Goal: Task Accomplishment & Management: Manage account settings

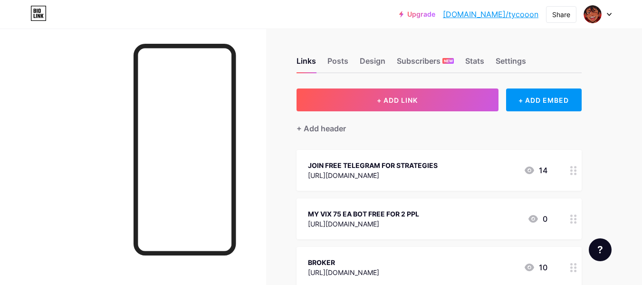
click at [374, 14] on div "Upgrade [DOMAIN_NAME]/tycooo... [DOMAIN_NAME]/tycooon Share Switch accounts 4XT…" at bounding box center [321, 14] width 642 height 17
click at [419, 217] on div "MY VIX 75 EA BOT FREE FOR 2 PPL" at bounding box center [363, 214] width 111 height 10
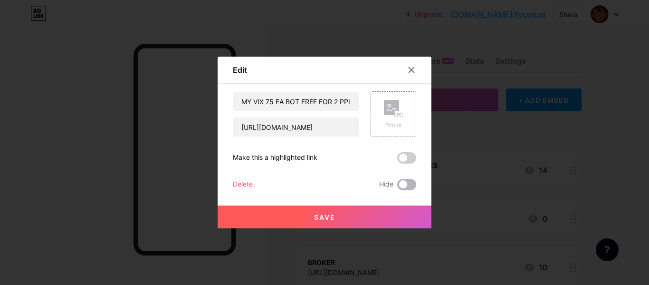
click at [401, 186] on span at bounding box center [406, 184] width 19 height 11
click at [397, 187] on input "checkbox" at bounding box center [397, 187] width 0 height 0
click at [401, 186] on span at bounding box center [406, 184] width 19 height 11
click at [397, 187] on input "checkbox" at bounding box center [397, 187] width 0 height 0
click at [241, 181] on div "Delete" at bounding box center [243, 184] width 20 height 11
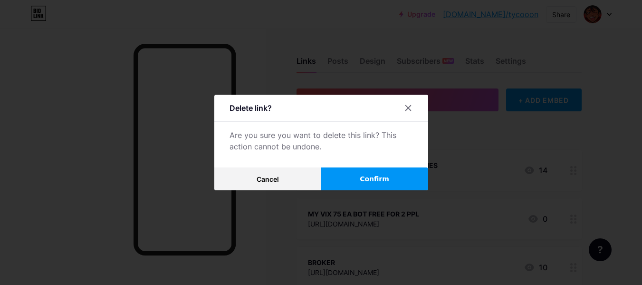
click at [355, 178] on button "Confirm" at bounding box center [374, 178] width 107 height 23
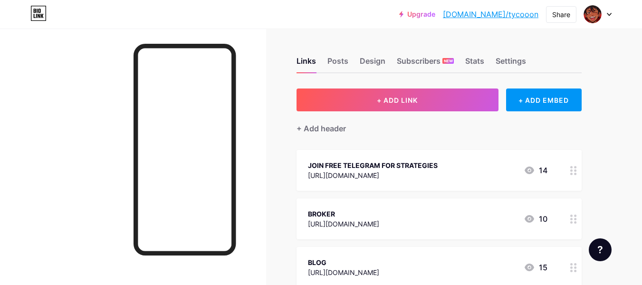
click at [414, 179] on div "[URL][DOMAIN_NAME]" at bounding box center [373, 175] width 130 height 10
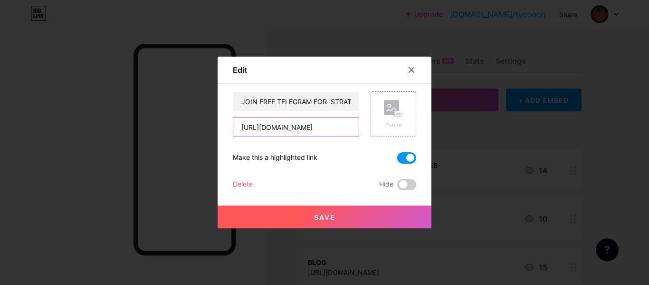
click at [322, 126] on input "[URL][DOMAIN_NAME]" at bounding box center [296, 126] width 126 height 19
paste input "[URL][DOMAIN_NAME]"
type input "[URL][DOMAIN_NAME]"
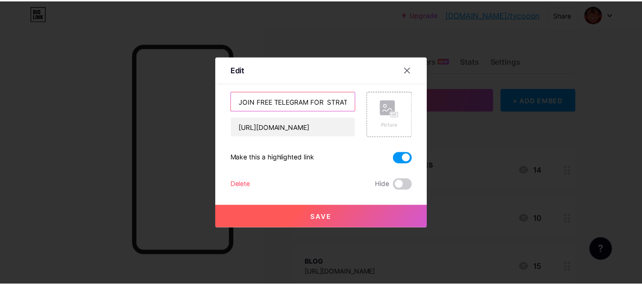
scroll to position [0, 0]
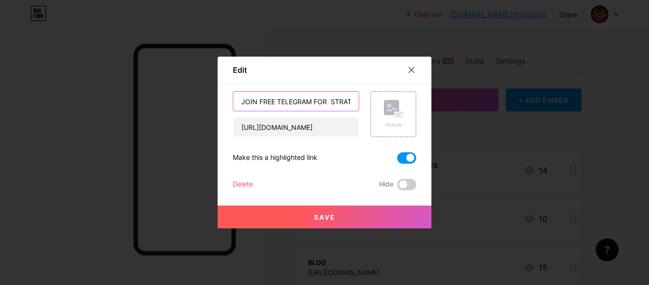
drag, startPoint x: 271, startPoint y: 102, endPoint x: 219, endPoint y: 105, distance: 52.9
click at [219, 105] on div "Edit Content YouTube Play YouTube video without leaving your page. ADD Vimeo Pl…" at bounding box center [325, 143] width 214 height 172
drag, startPoint x: 290, startPoint y: 102, endPoint x: 278, endPoint y: 103, distance: 12.4
click at [278, 103] on input "TELEGRAM FOR STRATEGIES" at bounding box center [296, 101] width 126 height 19
click at [326, 102] on input "TELEGRAM STRATEGIES" at bounding box center [296, 101] width 126 height 19
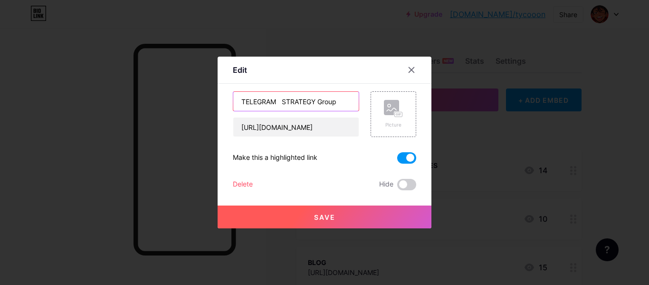
drag, startPoint x: 339, startPoint y: 102, endPoint x: 317, endPoint y: 101, distance: 22.8
click at [317, 101] on input "TELEGRAM STRATEGY Group" at bounding box center [296, 101] width 126 height 19
click at [281, 100] on input "TELEGRAM STRATEGY GROUP" at bounding box center [296, 101] width 126 height 19
type input "TELEGRAM STRATEGY GROUP"
click at [322, 217] on span "Save" at bounding box center [324, 217] width 21 height 8
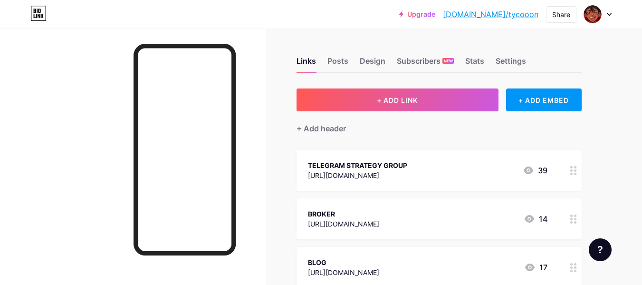
click at [407, 169] on div "TELEGRAM STRATEGY GROUP" at bounding box center [357, 165] width 99 height 10
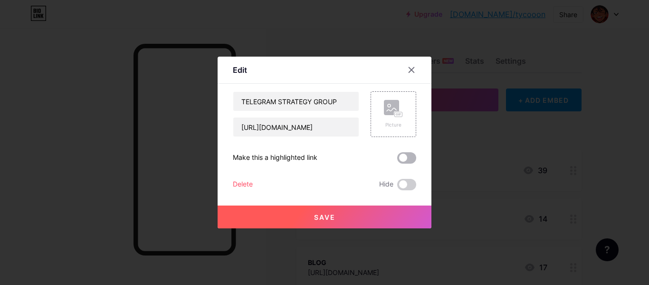
click at [406, 158] on span at bounding box center [406, 157] width 19 height 11
click at [397, 160] on input "checkbox" at bounding box center [397, 160] width 0 height 0
click at [330, 219] on span "Save" at bounding box center [324, 217] width 21 height 8
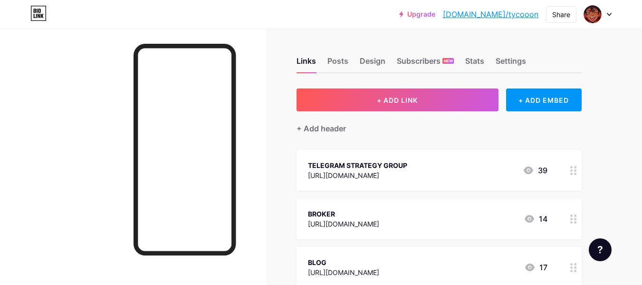
click at [610, 13] on icon at bounding box center [609, 14] width 5 height 3
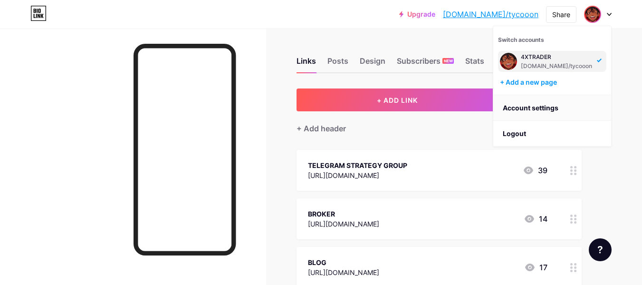
click at [540, 109] on link "Account settings" at bounding box center [552, 108] width 118 height 26
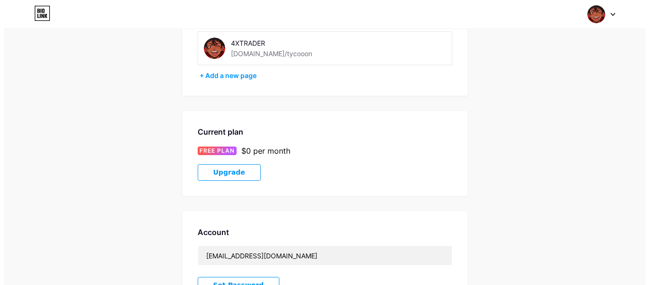
scroll to position [69, 0]
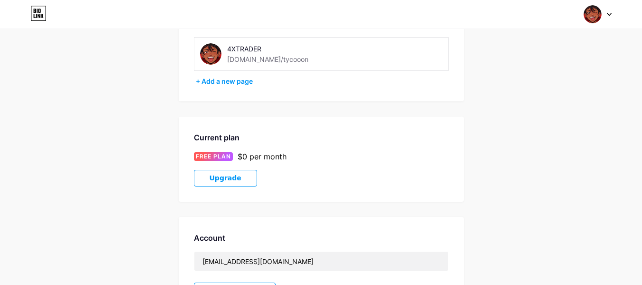
click at [231, 182] on span "Upgrade" at bounding box center [226, 178] width 32 height 8
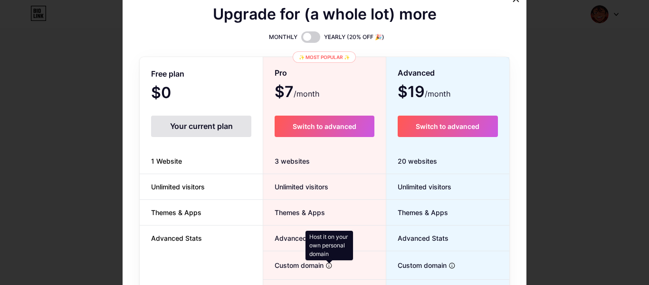
click at [326, 268] on icon at bounding box center [329, 265] width 7 height 7
click at [328, 266] on icon at bounding box center [329, 265] width 7 height 7
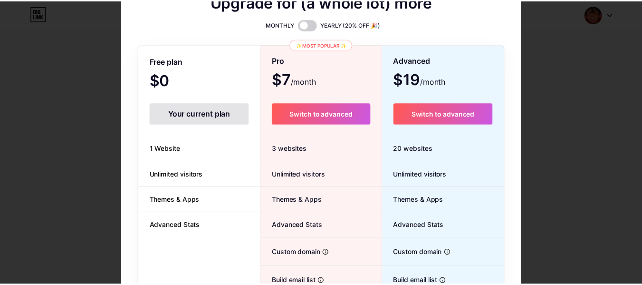
scroll to position [0, 0]
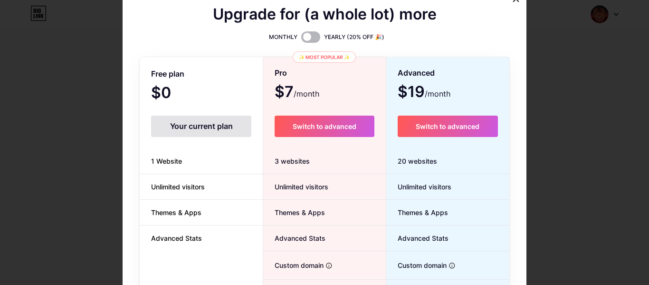
click at [307, 40] on span at bounding box center [310, 36] width 19 height 11
click at [301, 39] on input "checkbox" at bounding box center [301, 39] width 0 height 0
click at [305, 39] on span at bounding box center [310, 36] width 19 height 11
click at [301, 39] on input "checkbox" at bounding box center [301, 39] width 0 height 0
click at [305, 39] on span at bounding box center [310, 36] width 19 height 11
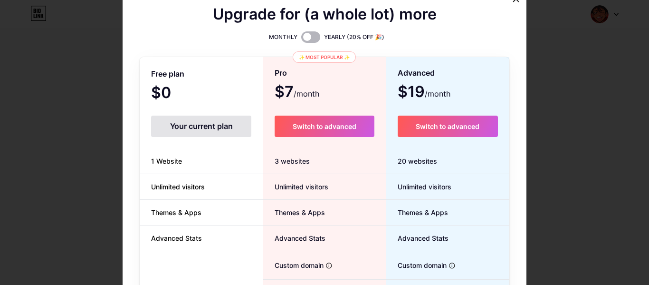
click at [301, 39] on input "checkbox" at bounding box center [301, 39] width 0 height 0
click at [305, 39] on span at bounding box center [310, 36] width 19 height 11
click at [301, 39] on input "checkbox" at bounding box center [301, 39] width 0 height 0
drag, startPoint x: 380, startPoint y: 141, endPoint x: 439, endPoint y: 147, distance: 59.2
click at [439, 147] on div "Free plan $0 /month Your current plan 1 Website Unlimited visitors Themes & App…" at bounding box center [325, 225] width 370 height 337
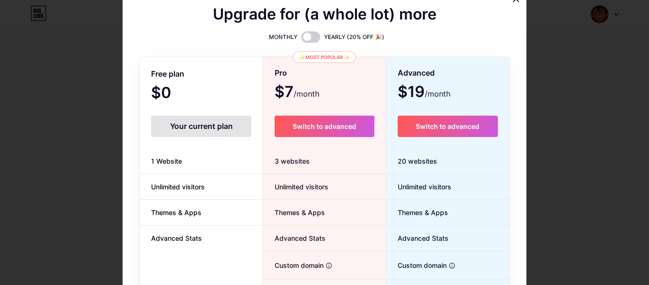
click at [439, 147] on div "Advanced $19 /month Switch to advanced 20 websites Unlimited visitors Themes & …" at bounding box center [448, 229] width 123 height 329
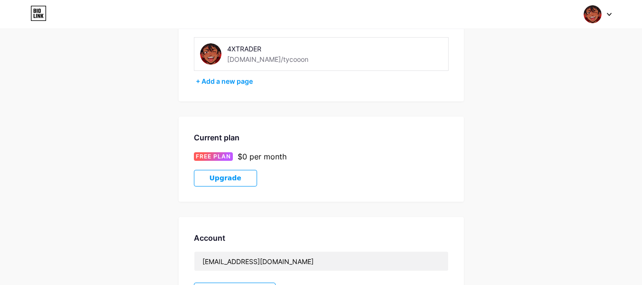
click at [603, 17] on div at bounding box center [598, 14] width 28 height 17
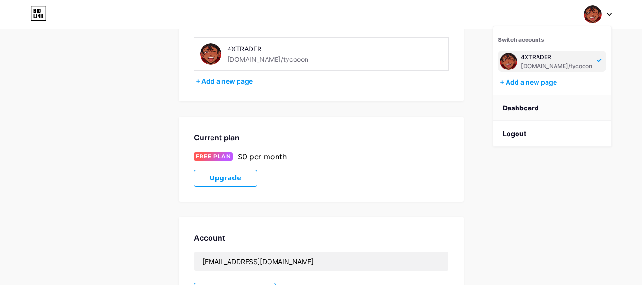
click at [524, 113] on link "Dashboard" at bounding box center [552, 108] width 118 height 26
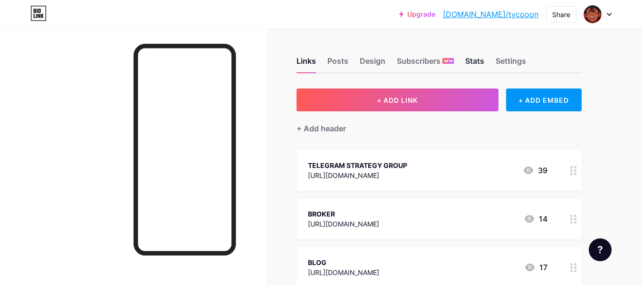
click at [476, 63] on div "Stats" at bounding box center [474, 63] width 19 height 17
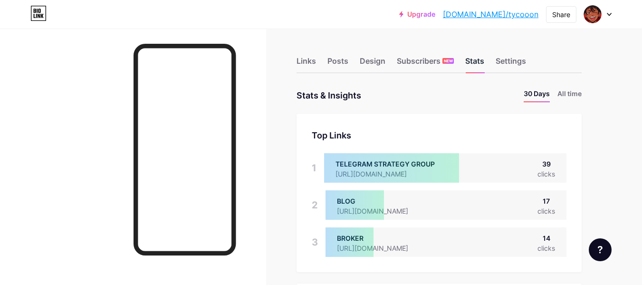
scroll to position [285, 642]
click at [574, 97] on li "All time" at bounding box center [570, 95] width 24 height 14
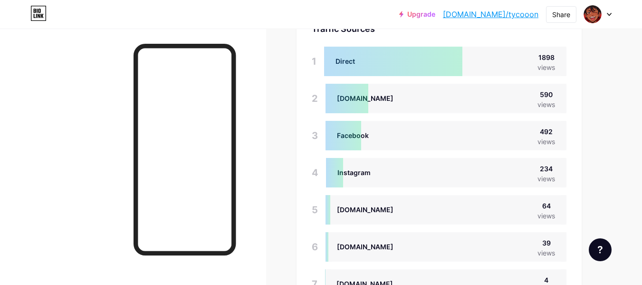
scroll to position [703, 0]
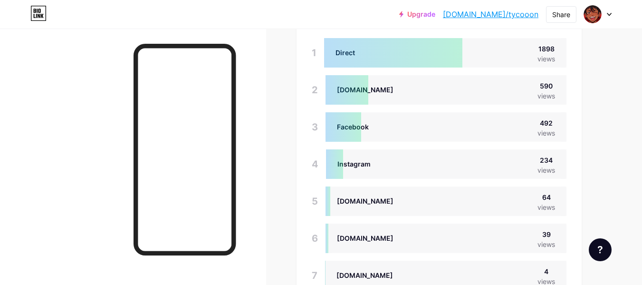
click at [354, 127] on div at bounding box center [344, 126] width 36 height 29
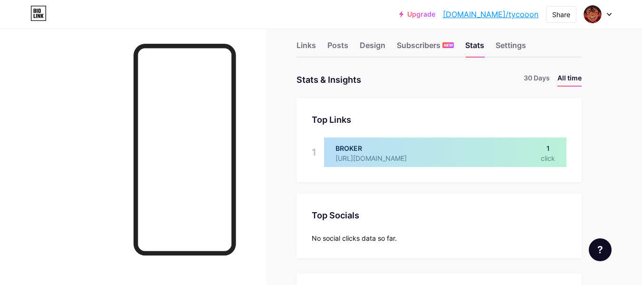
scroll to position [0, 0]
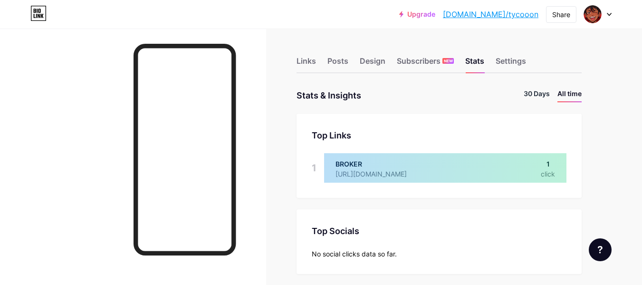
click at [543, 95] on li "30 Days" at bounding box center [537, 95] width 26 height 14
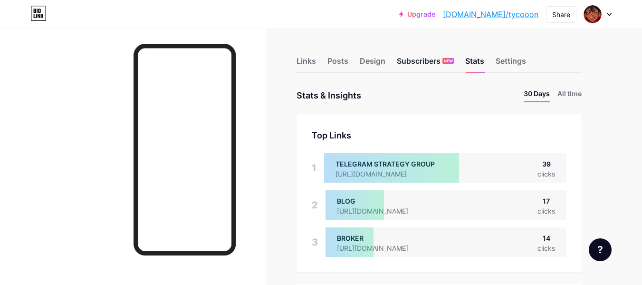
click at [430, 70] on div "Subscribers NEW" at bounding box center [425, 63] width 57 height 17
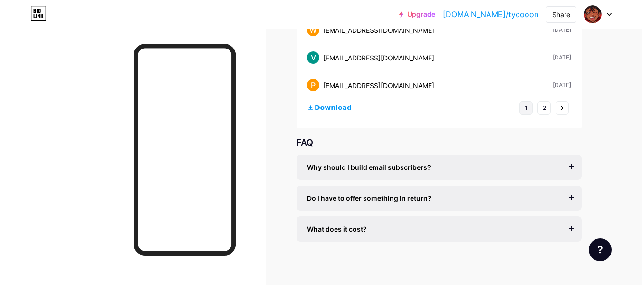
scroll to position [194, 0]
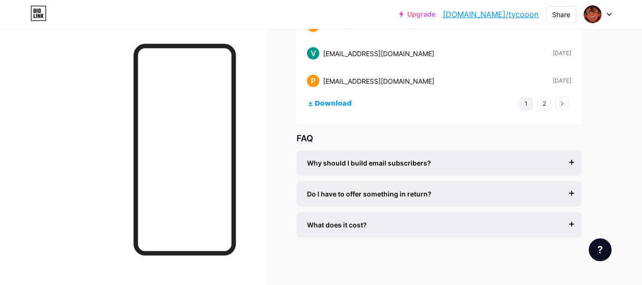
click at [571, 162] on div "Why should I build email subscribers? Email is the only reliable medium to buil…" at bounding box center [439, 162] width 285 height 25
click at [570, 223] on div "What does it cost?" at bounding box center [439, 225] width 264 height 10
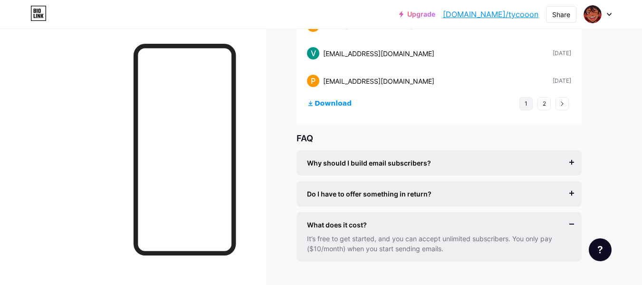
click at [572, 190] on div "Do I have to offer something in return? It’s better if you do, but most creator…" at bounding box center [439, 193] width 285 height 25
click at [570, 194] on div "Do I have to offer something in return?" at bounding box center [439, 194] width 264 height 10
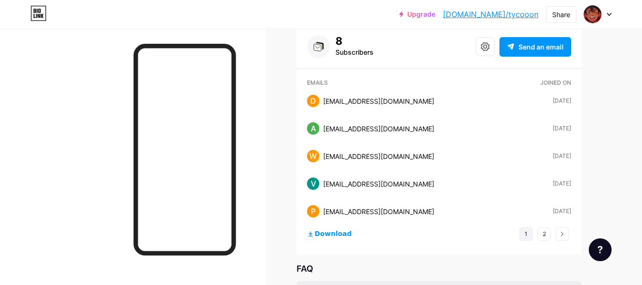
scroll to position [0, 0]
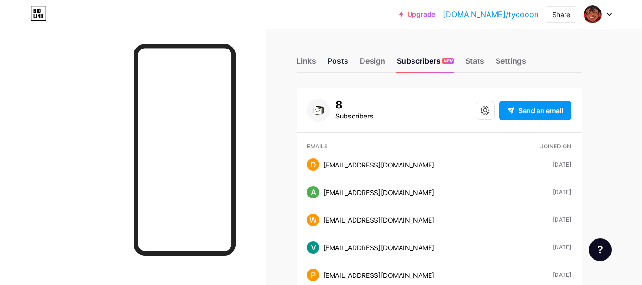
click at [338, 61] on div "Posts" at bounding box center [338, 63] width 21 height 17
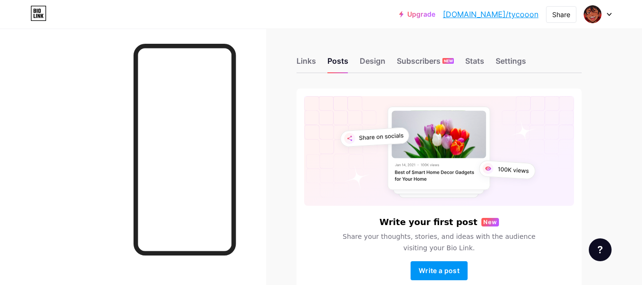
scroll to position [56, 0]
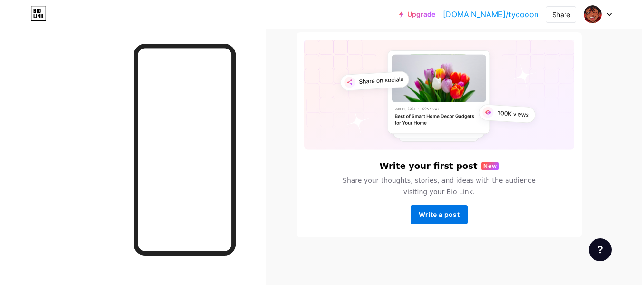
click at [442, 213] on span "Write a post" at bounding box center [439, 214] width 41 height 8
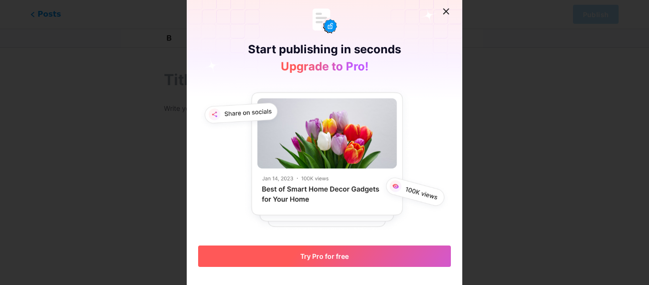
click at [341, 260] on span "Try Pro for free" at bounding box center [324, 256] width 48 height 8
